Goal: Task Accomplishment & Management: Complete application form

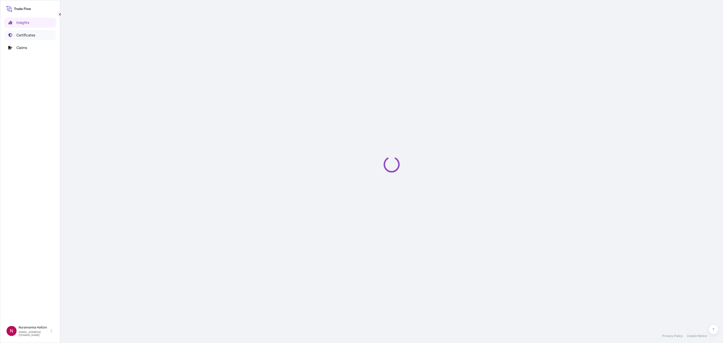
click at [20, 36] on p "Certificates" at bounding box center [25, 35] width 19 height 5
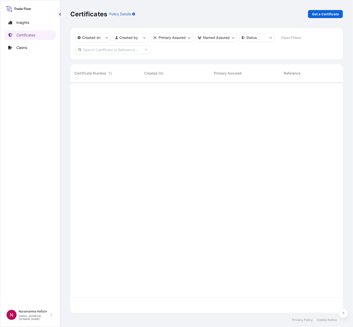
scroll to position [6, 6]
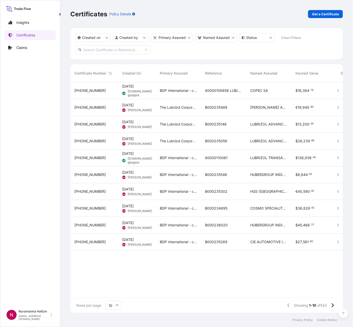
click at [330, 14] on p "Get a Certificate" at bounding box center [325, 14] width 27 height 5
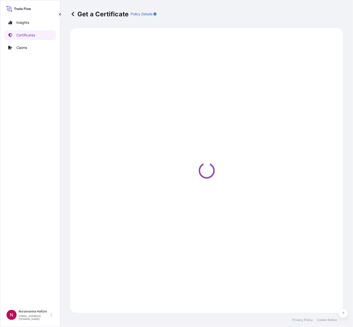
select select "Barge"
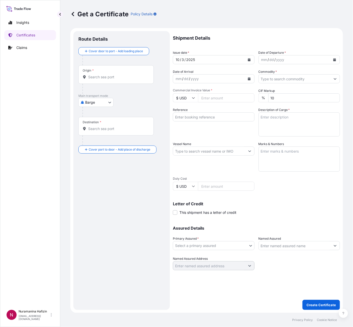
click at [332, 57] on button "Calendar" at bounding box center [334, 60] width 8 height 8
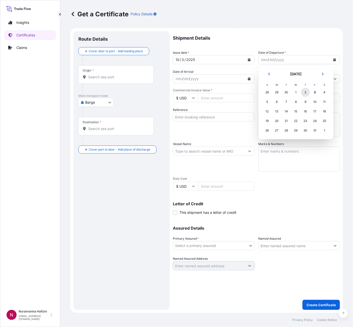
click at [304, 92] on div "2" at bounding box center [305, 92] width 9 height 9
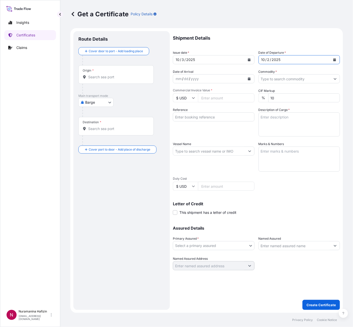
click at [279, 79] on input "Commodity *" at bounding box center [294, 78] width 72 height 9
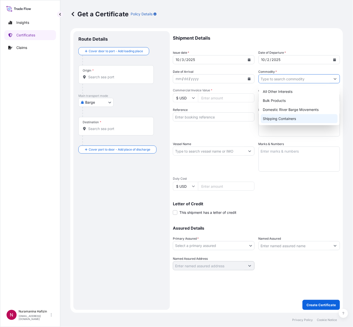
click at [277, 117] on div "Shipping Containers" at bounding box center [298, 118] width 77 height 9
type input "Shipping Containers"
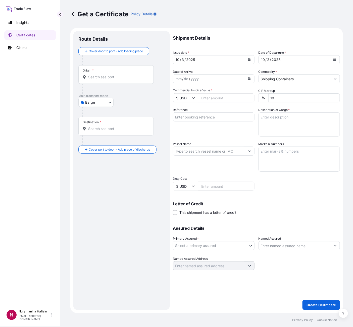
click at [190, 99] on input "$ USD" at bounding box center [185, 97] width 25 height 9
click at [184, 116] on div "€ EUR" at bounding box center [185, 112] width 21 height 10
type input "€ EUR"
click at [211, 97] on input "Commercial Invoice Value *" at bounding box center [226, 97] width 56 height 9
paste input "41193.20"
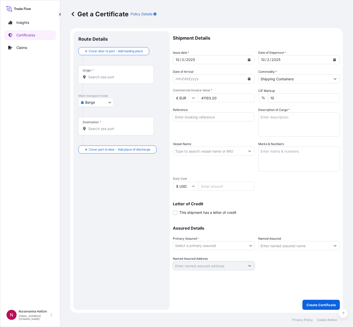
type input "41193.20"
click at [213, 118] on input "Reference" at bounding box center [214, 116] width 82 height 9
paste input "B000234891"
type input "B000234891"
click at [202, 151] on input "Vessel Name" at bounding box center [209, 151] width 72 height 9
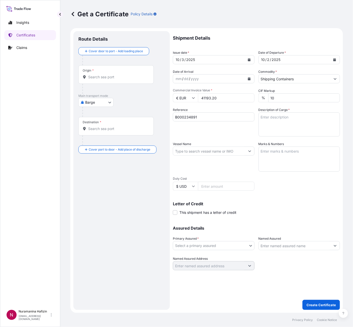
paste input "EXPRESS [GEOGRAPHIC_DATA]"
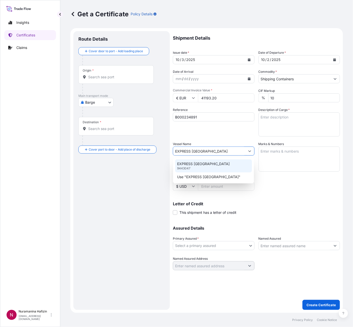
click at [202, 166] on p "EXPRESS [GEOGRAPHIC_DATA]" at bounding box center [203, 163] width 52 height 5
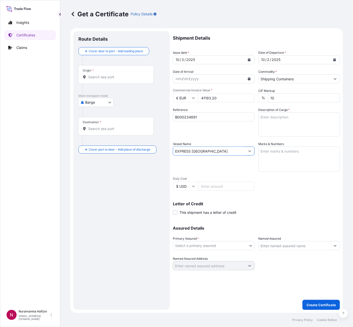
type input "EXPRESS [GEOGRAPHIC_DATA]"
click at [285, 116] on textarea "Description of Cargo *" at bounding box center [299, 124] width 82 height 24
paste textarea "30"
type textarea "30"
drag, startPoint x: 287, startPoint y: 116, endPoint x: 255, endPoint y: 117, distance: 32.4
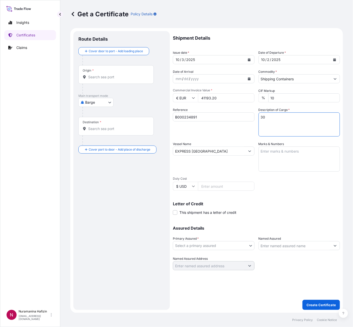
click at [255, 117] on div "Shipment Details Issue date * [DATE] Date of Departure * [DATE] Date of Arrival…" at bounding box center [256, 150] width 167 height 239
click at [283, 126] on textarea "Description of Cargo *" at bounding box center [299, 124] width 82 height 24
paste textarea "30 BAG LOADED INTO 1 20' CONTAINER(S) POWDERADD(TM) 9094, BAG GW 606.00 KG NW 6…"
type textarea "30 BAG LOADED INTO 1 20' CONTAINER(S) POWDERADD(TM) 9094, BAG GW 606.00 KG NW 6…"
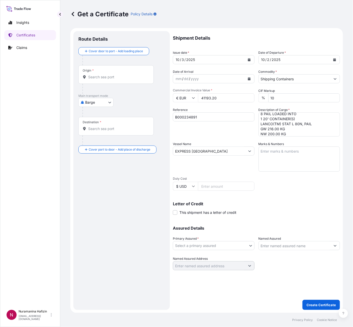
click at [218, 243] on body "Insights Certificates Claims N Nuramanina Hafizin [EMAIL_ADDRESS][DOMAIN_NAME] …" at bounding box center [176, 163] width 353 height 327
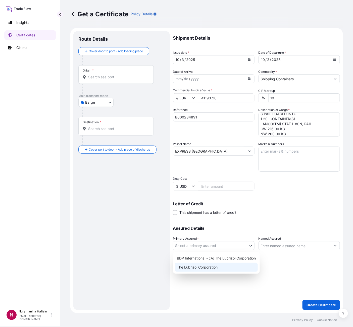
click at [212, 265] on div "The Lubrizol Corporation." at bounding box center [216, 267] width 83 height 9
select select "32212"
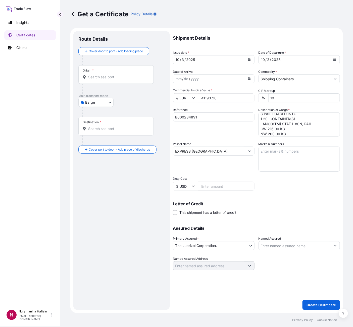
click at [285, 251] on div "Assured Details Primary Assured * The Lubrizol Corporation. BDP International -…" at bounding box center [256, 245] width 167 height 50
click at [285, 246] on input "Named Assured" at bounding box center [294, 245] width 72 height 9
paste input "RAW MATERIALS CENTER OF SUPPLY"
type input "RAW MATERIALS CENTER OF SUPPLY"
click at [94, 102] on body "15 options available. 0 options available. Insights Certificates Claims N Nuram…" at bounding box center [176, 163] width 353 height 327
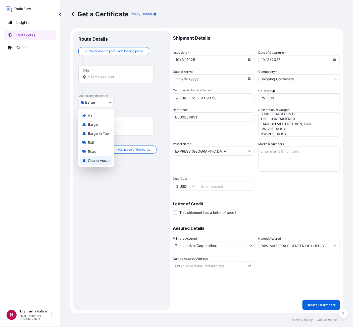
click at [93, 162] on span "Ocean Vessel" at bounding box center [99, 160] width 22 height 5
select select "Ocean Vessel"
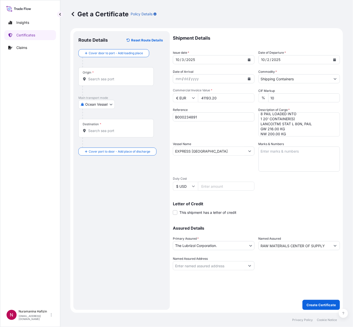
click at [98, 75] on div "Origin *" at bounding box center [115, 76] width 75 height 19
click at [98, 77] on input "Origin *" at bounding box center [117, 79] width 59 height 5
paste input "[GEOGRAPHIC_DATA], [GEOGRAPHIC_DATA]"
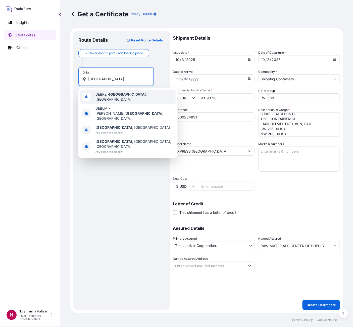
click at [115, 99] on div "DEBRE - [GEOGRAPHIC_DATA] , [GEOGRAPHIC_DATA]" at bounding box center [127, 97] width 95 height 14
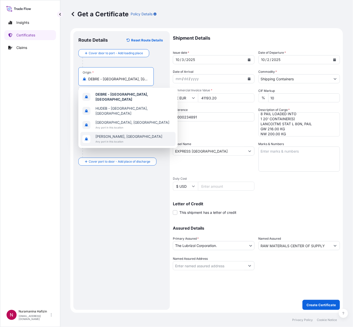
click at [110, 139] on span "Any port in this location" at bounding box center [128, 141] width 67 height 5
paste input "EL DEKHEILA, [GEOGRAPHIC_DATA]"
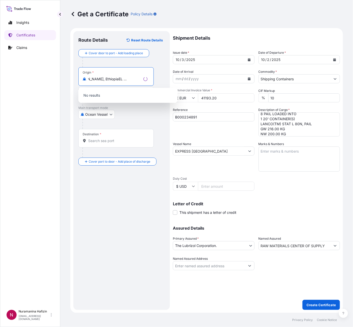
type input "[PERSON_NAME], [GEOGRAPHIC_DATA]"
click at [120, 141] on input "Destination *" at bounding box center [117, 140] width 59 height 5
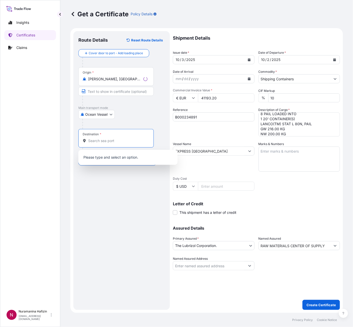
paste input "EL DEKHEILA, [GEOGRAPHIC_DATA]"
type input "EL DEKHEILA, [GEOGRAPHIC_DATA]"
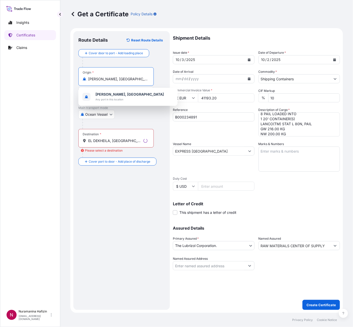
drag, startPoint x: 134, startPoint y: 78, endPoint x: 39, endPoint y: 72, distance: 95.3
click at [39, 72] on div "Insights Certificates Claims N Nuramanina Hafizin [EMAIL_ADDRESS][DOMAIN_NAME] …" at bounding box center [176, 163] width 353 height 327
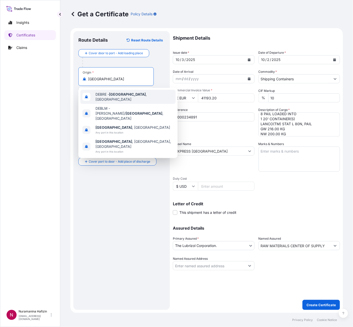
click at [100, 96] on span "DEBRE - [GEOGRAPHIC_DATA] , [GEOGRAPHIC_DATA]" at bounding box center [134, 97] width 78 height 10
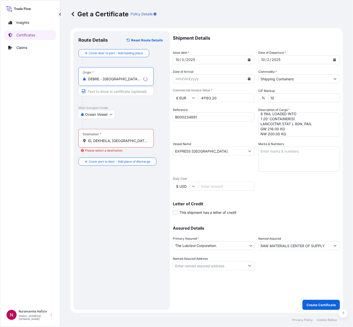
type input "DEBRE - [GEOGRAPHIC_DATA], [GEOGRAPHIC_DATA]"
click at [126, 140] on input "EL DEKHEILA, [GEOGRAPHIC_DATA]" at bounding box center [117, 140] width 59 height 5
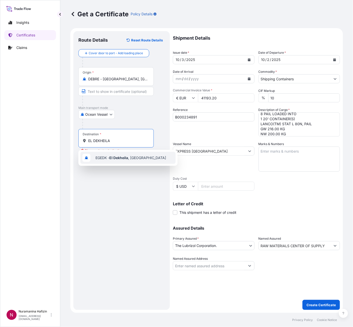
click at [118, 161] on div "EGEDK - [GEOGRAPHIC_DATA] , [GEOGRAPHIC_DATA]" at bounding box center [127, 158] width 95 height 12
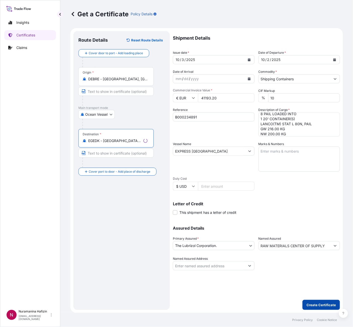
type input "EGEDK - [GEOGRAPHIC_DATA], [GEOGRAPHIC_DATA]"
click at [319, 305] on p "Create Certificate" at bounding box center [320, 304] width 29 height 5
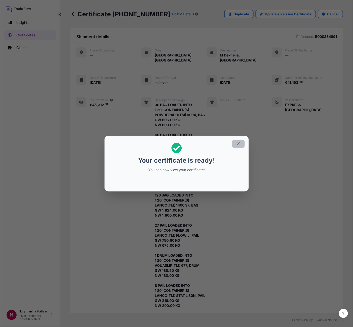
click at [236, 144] on icon "button" at bounding box center [238, 144] width 5 height 5
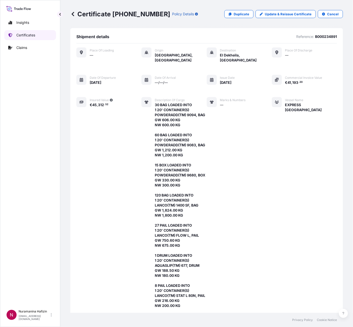
click at [33, 34] on p "Certificates" at bounding box center [25, 35] width 19 height 5
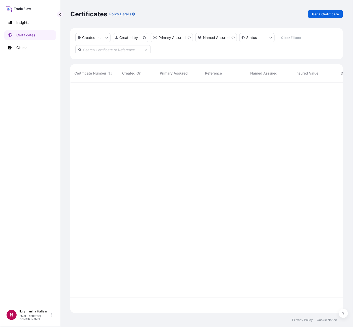
scroll to position [228, 266]
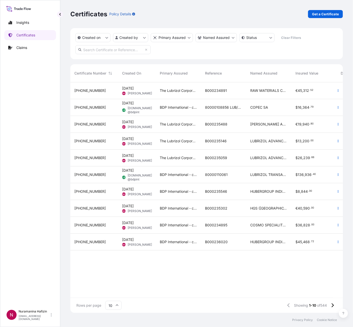
click at [124, 49] on input "text" at bounding box center [112, 49] width 75 height 9
paste input "B000234891"
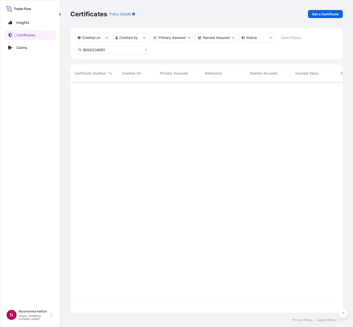
type input "B000234891"
click at [335, 91] on button "button" at bounding box center [338, 91] width 8 height 8
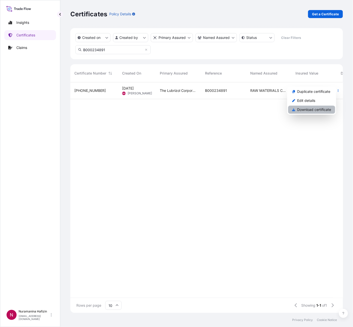
click at [303, 112] on link "Download certificate" at bounding box center [311, 110] width 47 height 8
